Goal: Information Seeking & Learning: Learn about a topic

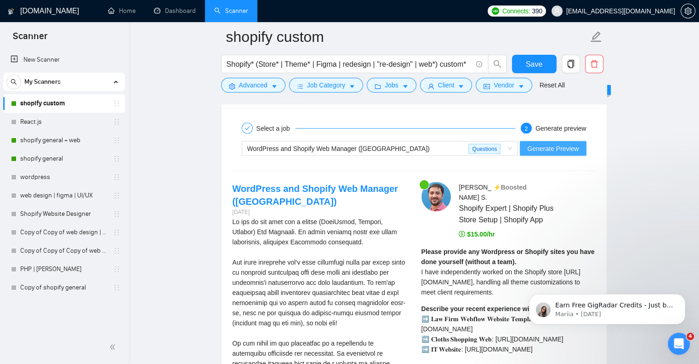
click at [551, 148] on span "Generate Preview" at bounding box center [552, 148] width 51 height 10
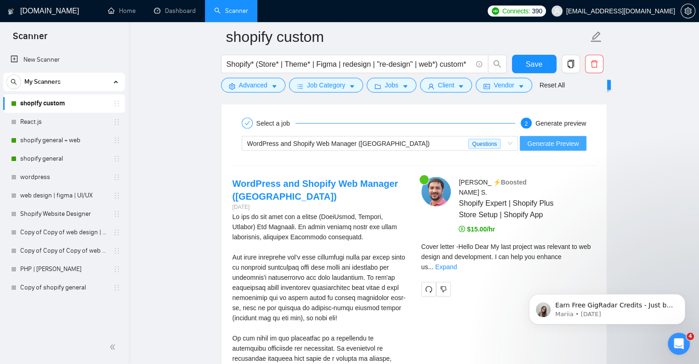
scroll to position [1869, 0]
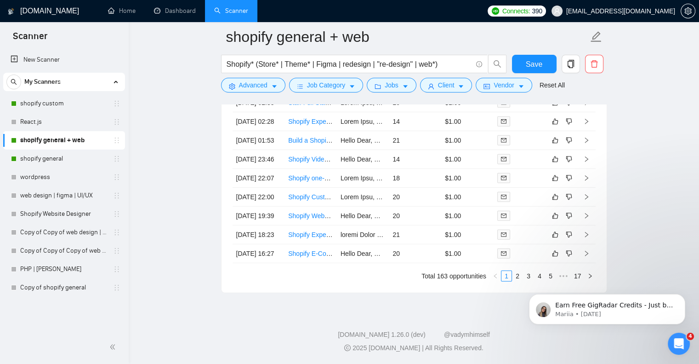
scroll to position [2819, 0]
click at [674, 339] on icon "Open Intercom Messenger" at bounding box center [677, 342] width 15 height 15
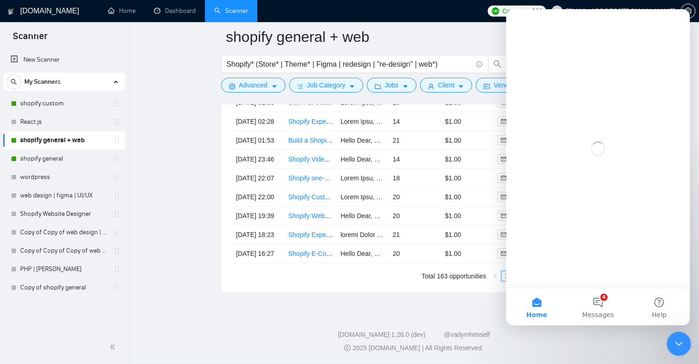
scroll to position [0, 0]
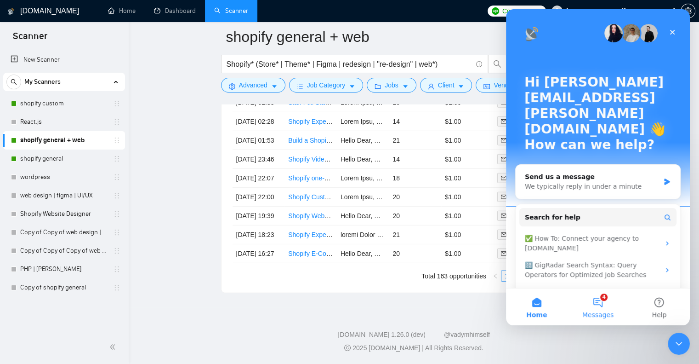
click at [602, 300] on button "4 Messages" at bounding box center [597, 306] width 61 height 37
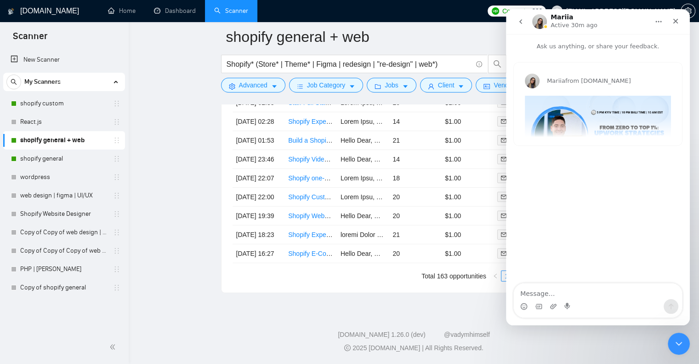
click at [520, 20] on icon "go back" at bounding box center [520, 21] width 7 height 7
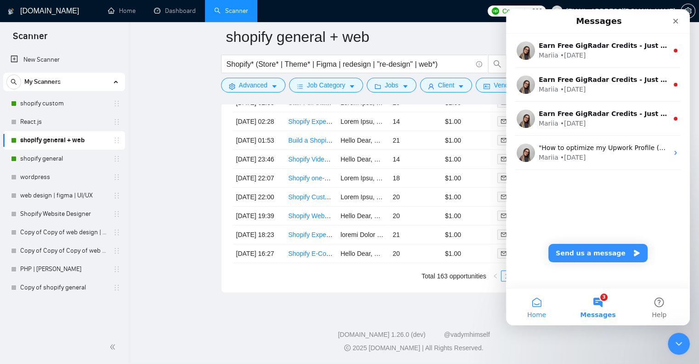
click at [535, 316] on span "Home" at bounding box center [536, 314] width 19 height 6
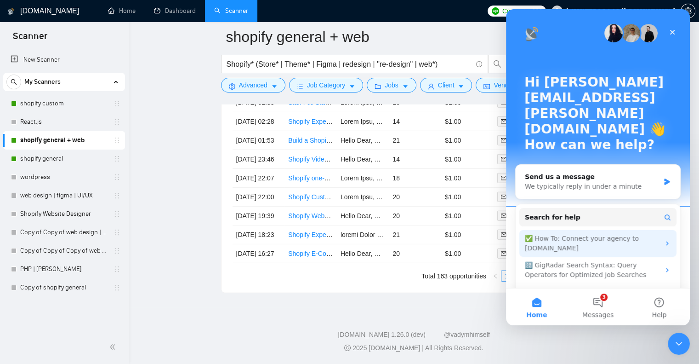
click at [583, 233] on div "✅ How To: Connect your agency to GigRadar.io" at bounding box center [592, 242] width 135 height 19
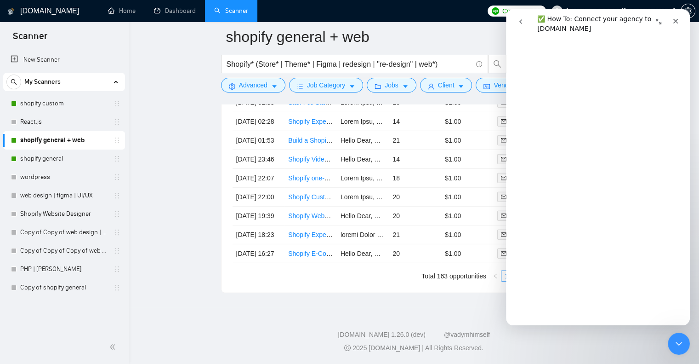
scroll to position [429, 0]
click at [675, 20] on icon "Close" at bounding box center [675, 21] width 5 height 5
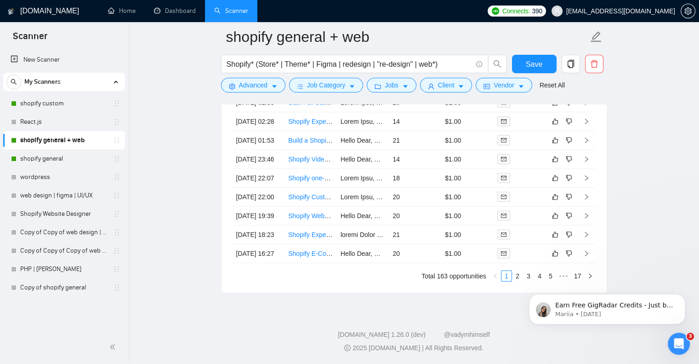
scroll to position [0, 0]
